Goal: Task Accomplishment & Management: Use online tool/utility

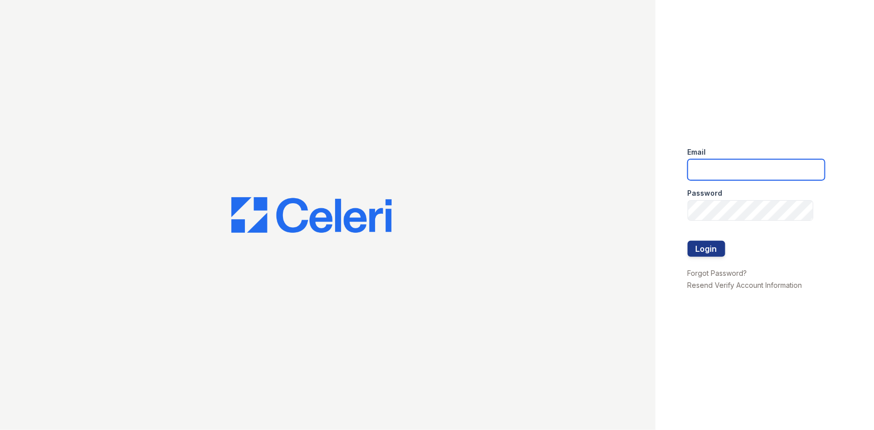
click at [722, 169] on input "email" at bounding box center [756, 169] width 137 height 21
type input "jacqueline.garcia@trinity-pm.com"
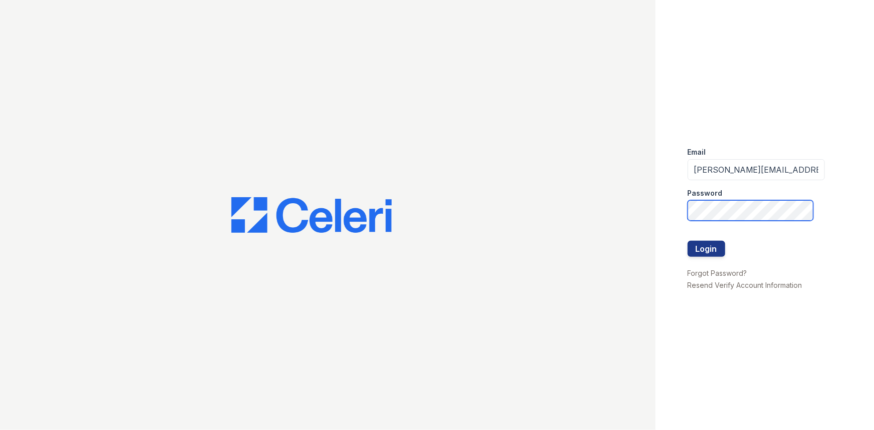
click at [688, 241] on button "Login" at bounding box center [707, 249] width 38 height 16
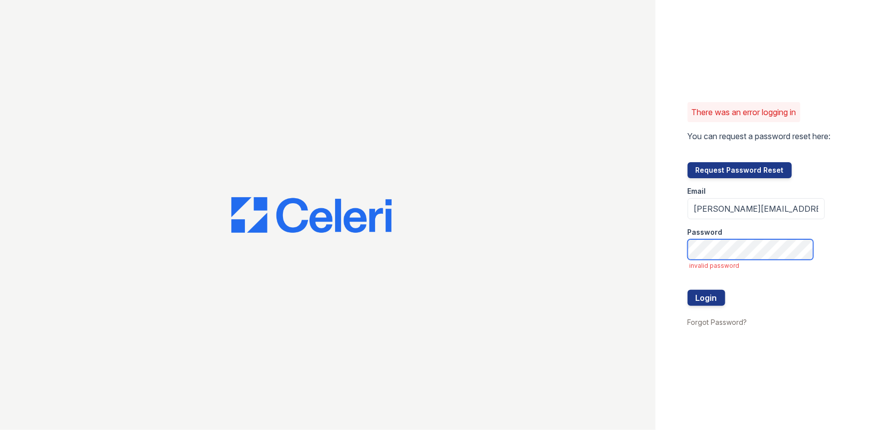
click at [688, 290] on button "Login" at bounding box center [707, 298] width 38 height 16
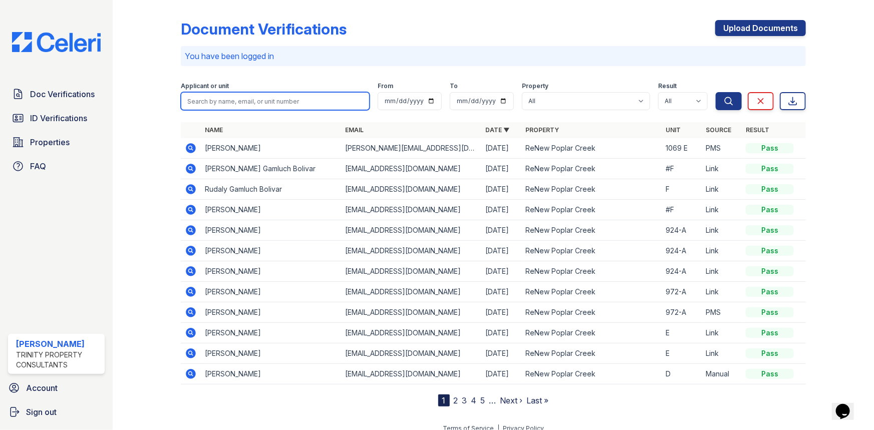
click at [212, 96] on input "search" at bounding box center [275, 101] width 189 height 18
type input "brandon"
click at [716, 92] on button "Search" at bounding box center [729, 101] width 26 height 18
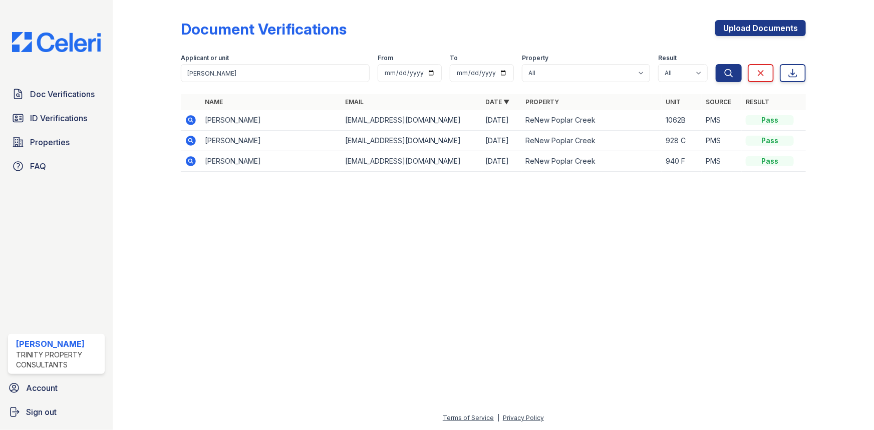
click at [196, 122] on icon at bounding box center [191, 120] width 12 height 12
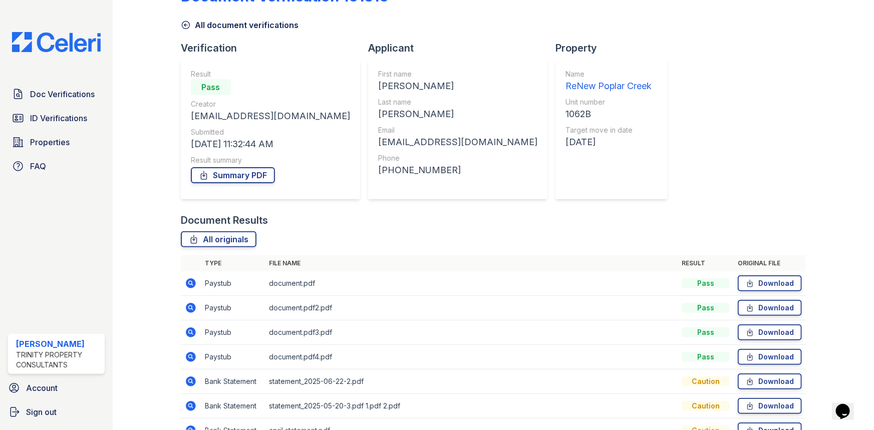
scroll to position [90, 0]
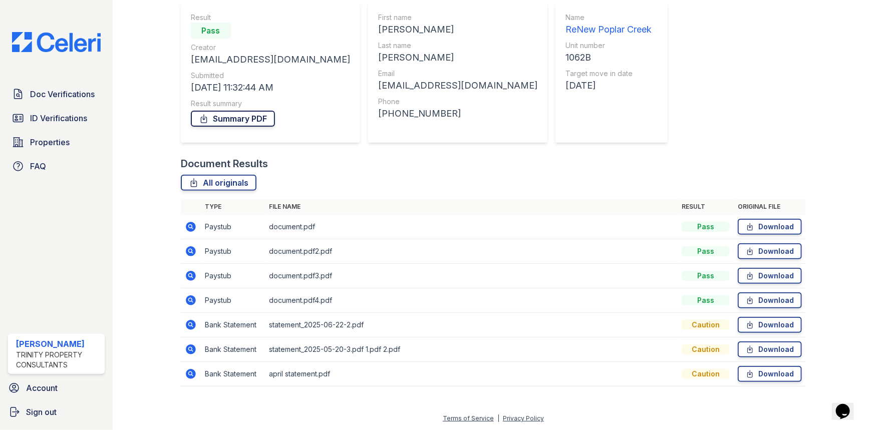
click at [244, 120] on link "Summary PDF" at bounding box center [233, 119] width 84 height 16
click at [75, 96] on span "Doc Verifications" at bounding box center [62, 94] width 65 height 12
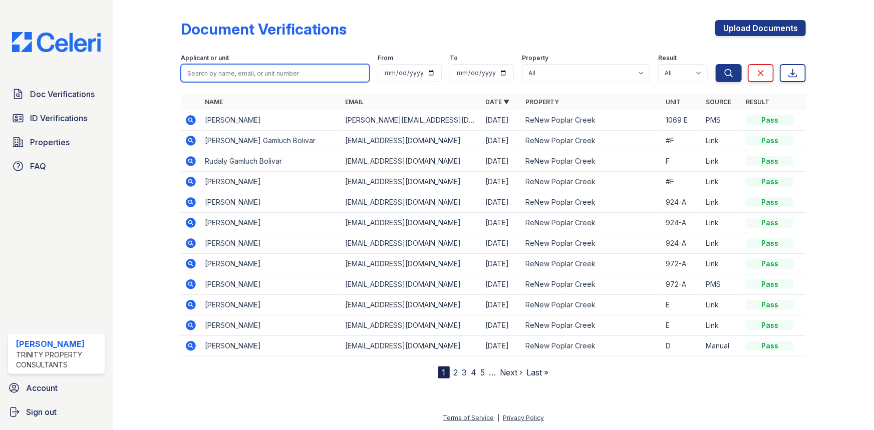
click at [216, 73] on input "search" at bounding box center [275, 73] width 189 height 18
type input "karsyn"
click at [716, 64] on button "Search" at bounding box center [729, 73] width 26 height 18
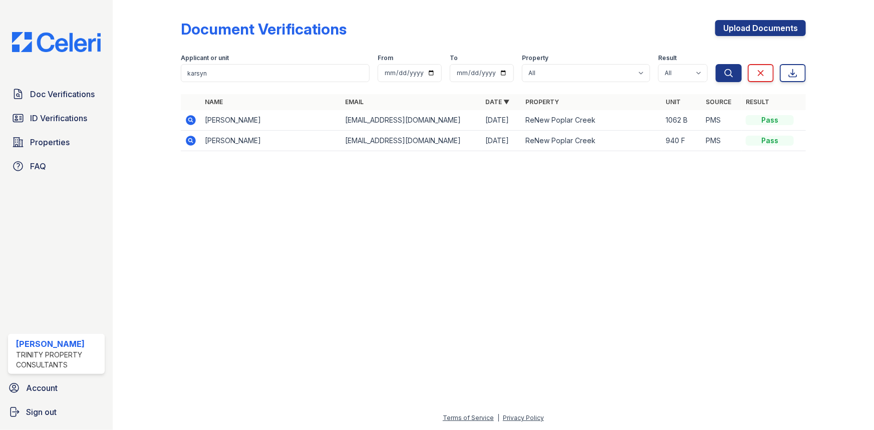
click at [190, 119] on icon at bounding box center [190, 119] width 3 height 3
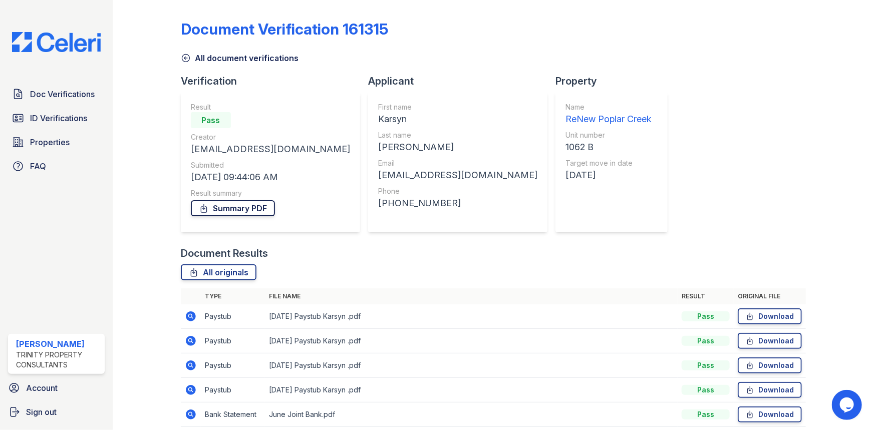
click at [230, 207] on link "Summary PDF" at bounding box center [233, 208] width 84 height 16
click at [68, 120] on span "ID Verifications" at bounding box center [58, 118] width 57 height 12
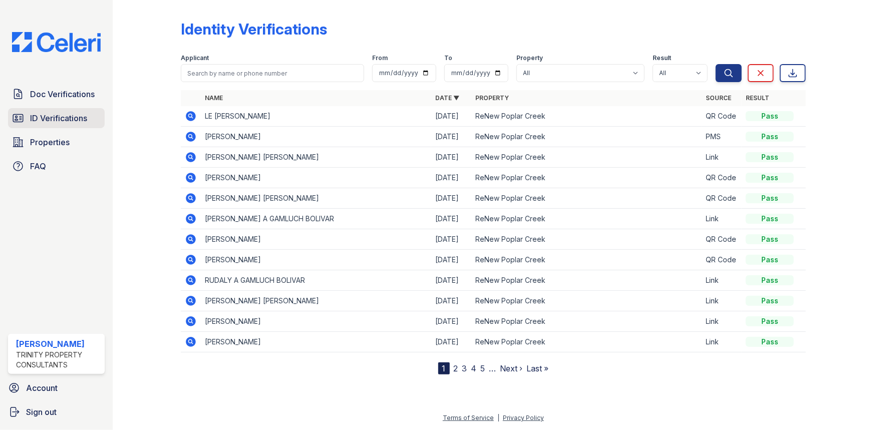
click at [56, 110] on link "ID Verifications" at bounding box center [56, 118] width 97 height 20
click at [59, 123] on span "ID Verifications" at bounding box center [58, 118] width 57 height 12
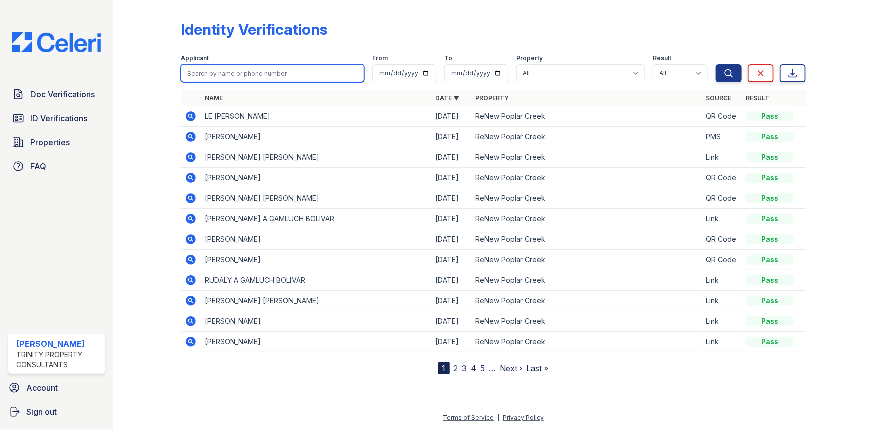
click at [278, 74] on input "search" at bounding box center [272, 73] width 183 height 18
type input "karsyn"
click at [716, 64] on button "Search" at bounding box center [729, 73] width 26 height 18
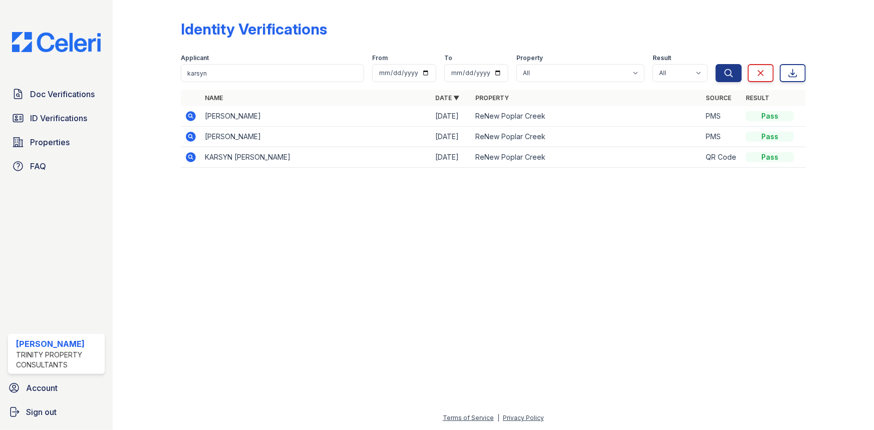
click at [195, 116] on icon at bounding box center [191, 116] width 12 height 12
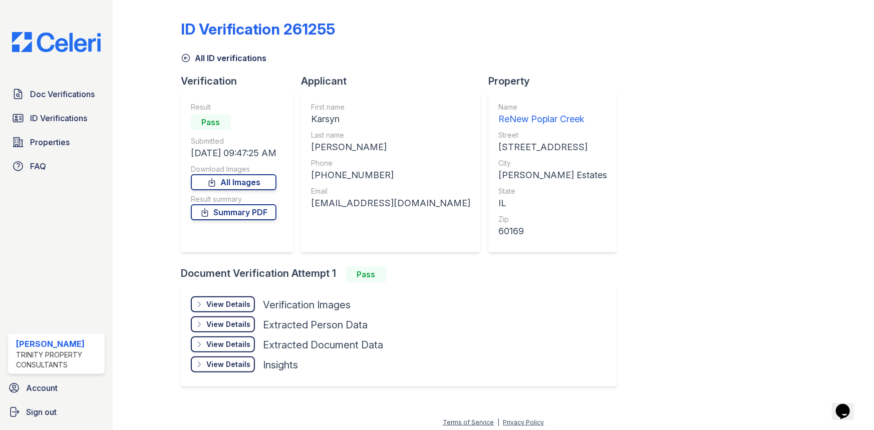
click at [220, 310] on div "View Details Details" at bounding box center [223, 305] width 64 height 16
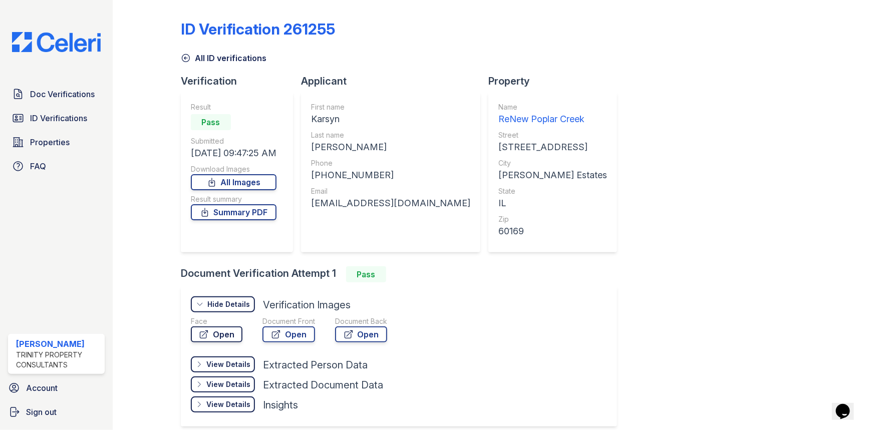
click at [233, 333] on link "Open" at bounding box center [217, 335] width 52 height 16
click at [298, 331] on link "Open" at bounding box center [289, 335] width 53 height 16
click at [370, 331] on link "Open" at bounding box center [361, 335] width 52 height 16
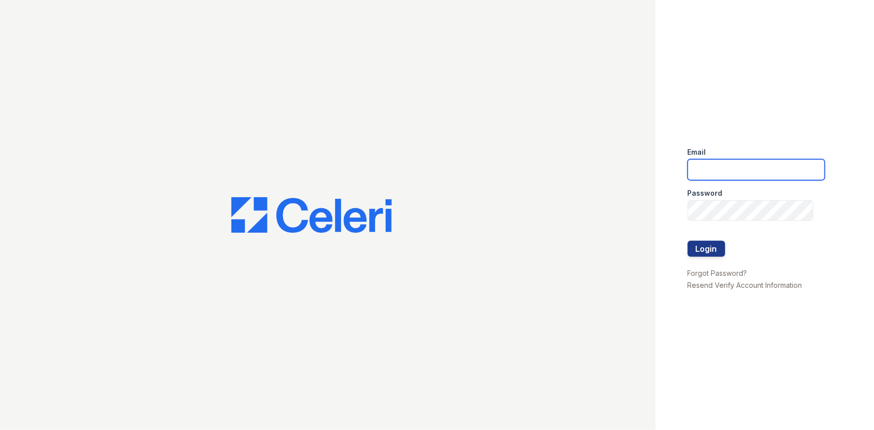
click at [752, 174] on input "email" at bounding box center [756, 169] width 137 height 21
type input "[PERSON_NAME][EMAIL_ADDRESS][PERSON_NAME][DOMAIN_NAME]"
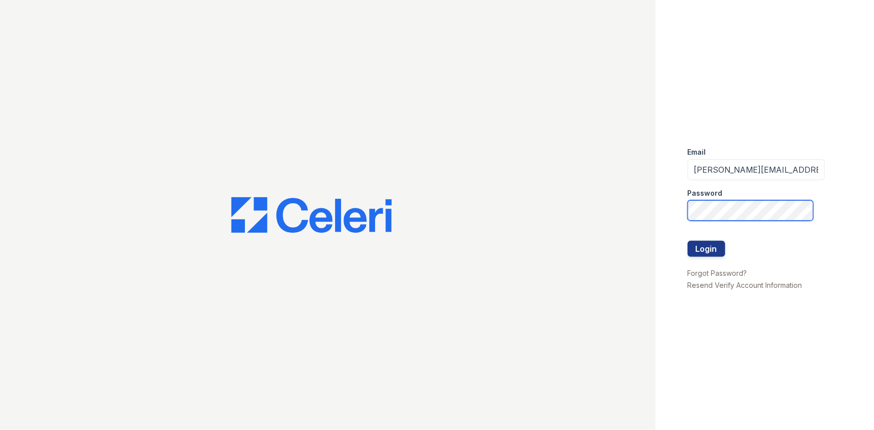
click at [688, 241] on button "Login" at bounding box center [707, 249] width 38 height 16
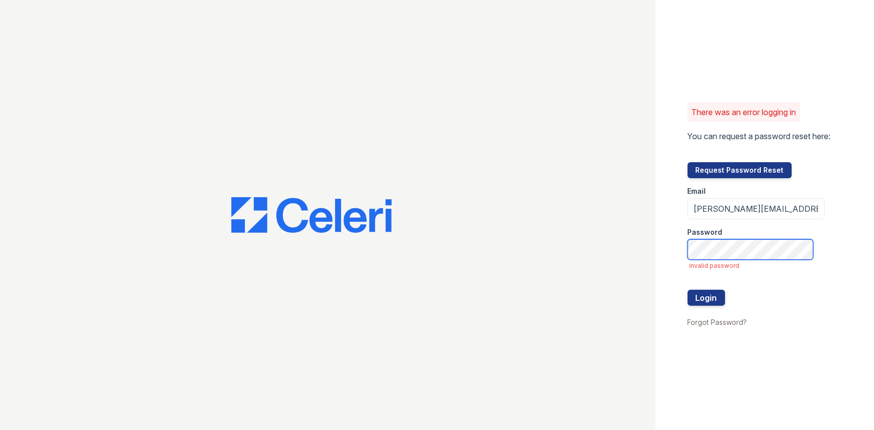
click at [688, 290] on button "Login" at bounding box center [707, 298] width 38 height 16
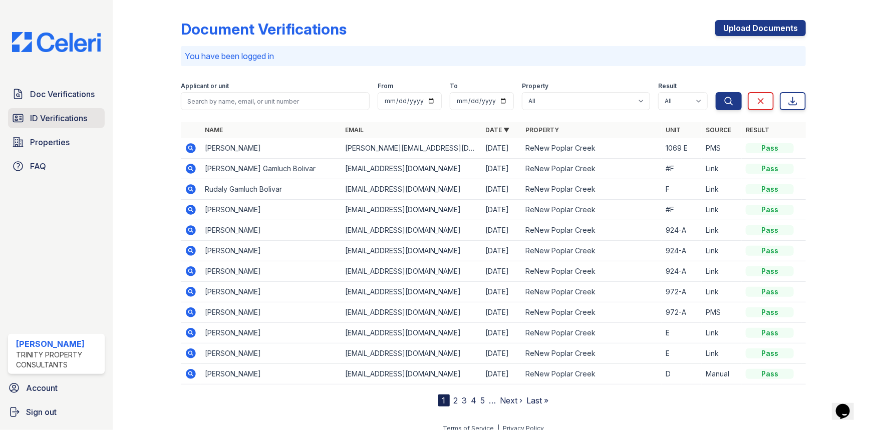
click at [42, 116] on span "ID Verifications" at bounding box center [58, 118] width 57 height 12
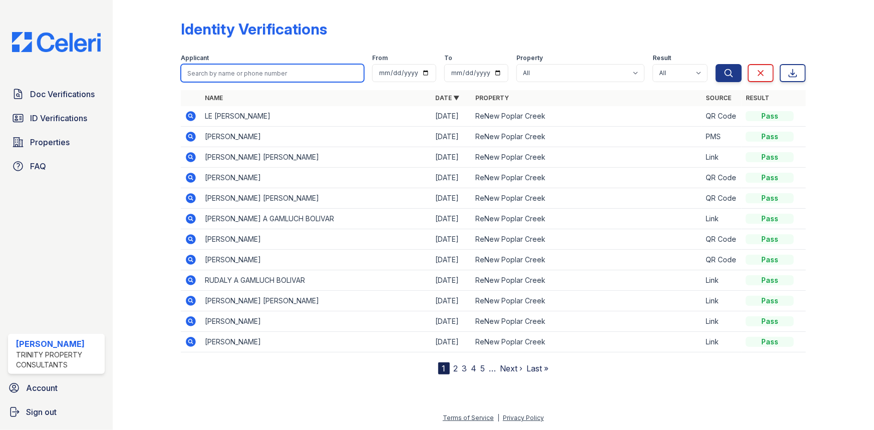
click at [232, 78] on input "search" at bounding box center [272, 73] width 183 height 18
type input "karsyn"
click at [716, 64] on button "Search" at bounding box center [729, 73] width 26 height 18
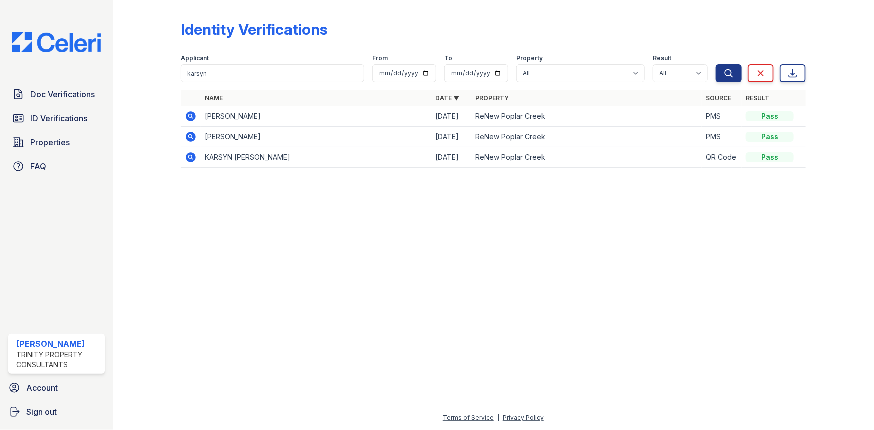
click at [189, 117] on icon at bounding box center [191, 116] width 12 height 12
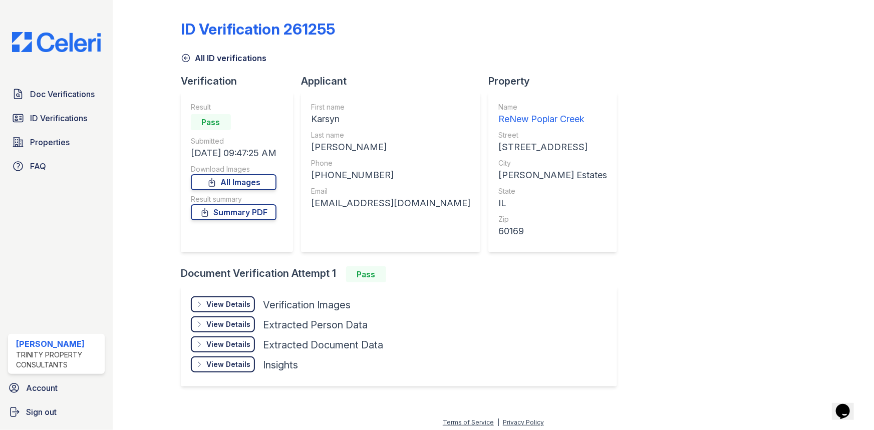
click at [222, 310] on div "View Details Details" at bounding box center [223, 305] width 64 height 16
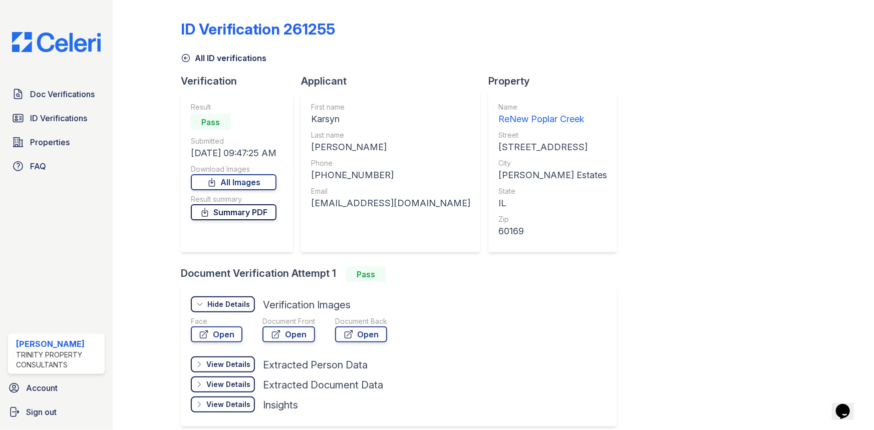
click at [252, 210] on link "Summary PDF" at bounding box center [234, 212] width 86 height 16
click at [59, 120] on span "ID Verifications" at bounding box center [58, 118] width 57 height 12
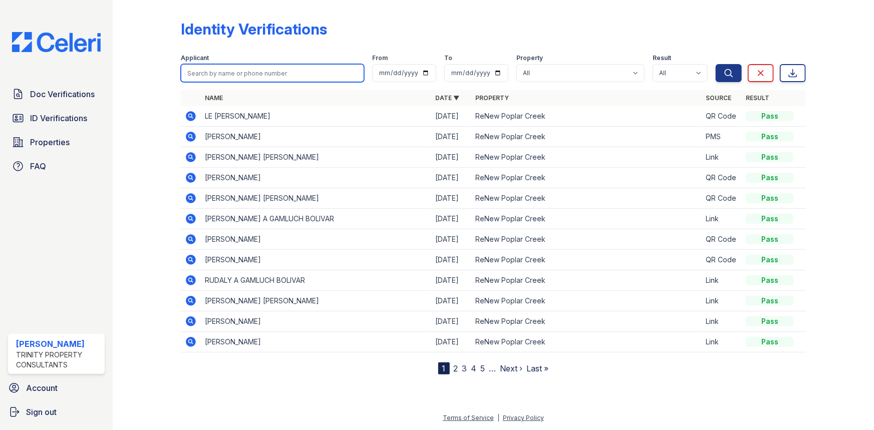
click at [227, 72] on input "search" at bounding box center [272, 73] width 183 height 18
type input "biondo"
click at [716, 64] on button "Search" at bounding box center [729, 73] width 26 height 18
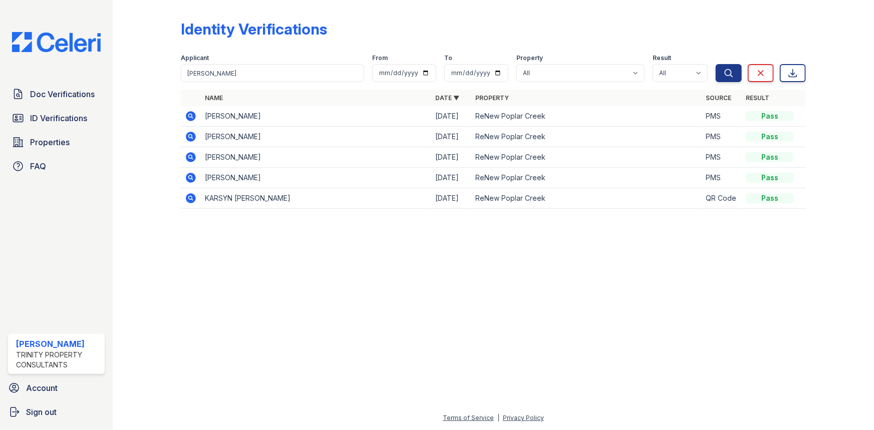
click at [189, 114] on icon at bounding box center [191, 116] width 12 height 12
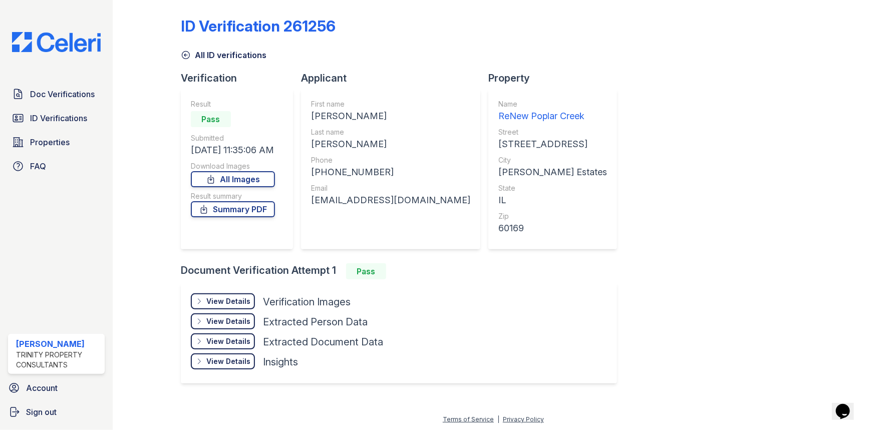
scroll to position [4, 0]
click at [241, 304] on div "View Details" at bounding box center [228, 301] width 44 height 10
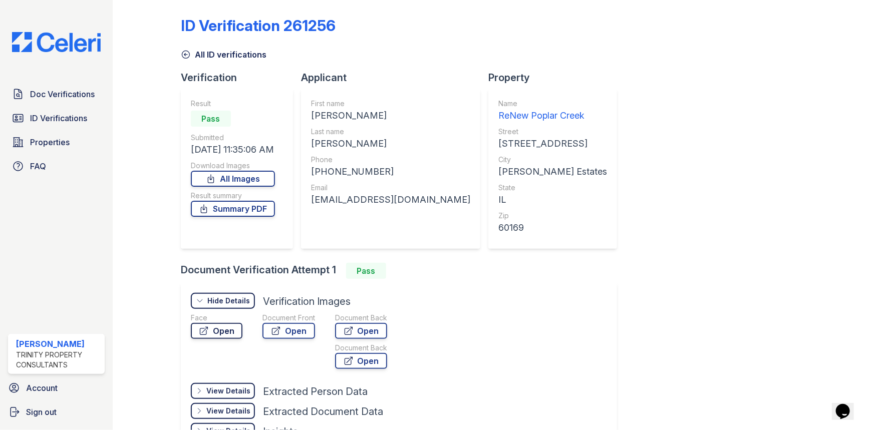
click at [225, 335] on link "Open" at bounding box center [217, 331] width 52 height 16
click at [301, 329] on link "Open" at bounding box center [289, 331] width 53 height 16
click at [373, 326] on link "Open" at bounding box center [361, 331] width 52 height 16
click at [235, 209] on link "Summary PDF" at bounding box center [233, 209] width 84 height 16
